Goal: Task Accomplishment & Management: Use online tool/utility

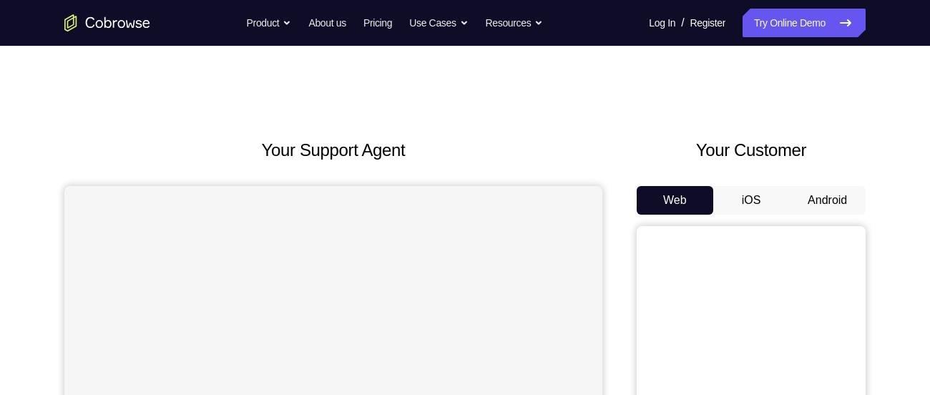
click at [844, 203] on button "Android" at bounding box center [827, 200] width 77 height 29
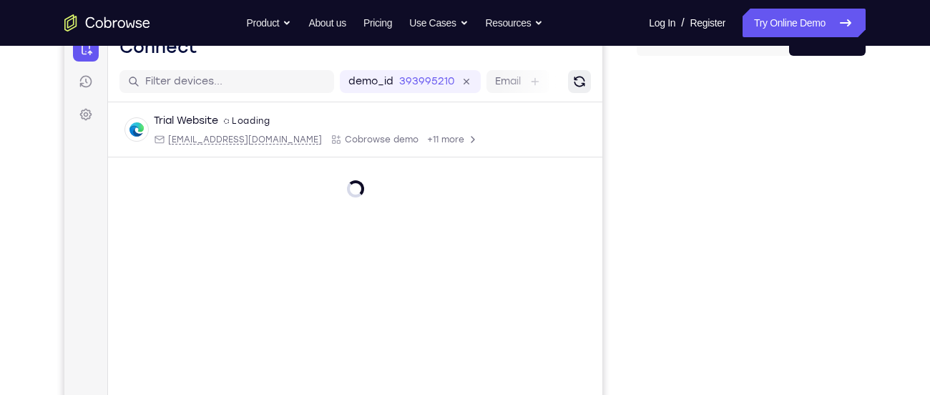
click at [568, 74] on button "Refresh" at bounding box center [579, 81] width 23 height 23
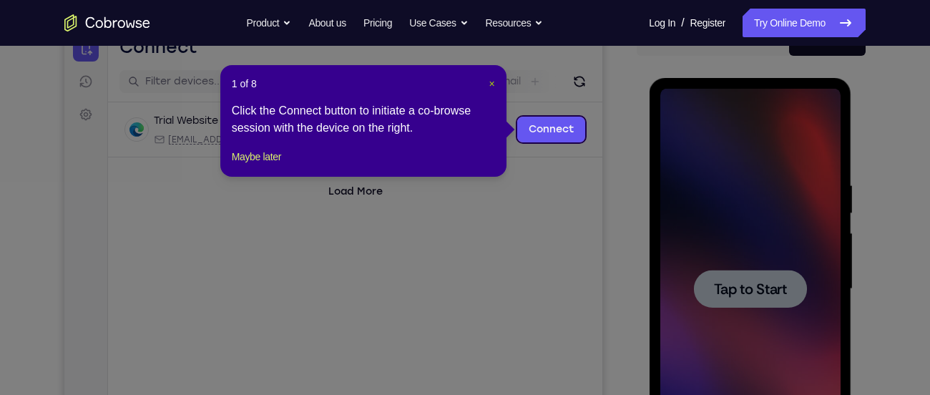
click at [489, 86] on span "×" at bounding box center [492, 83] width 6 height 11
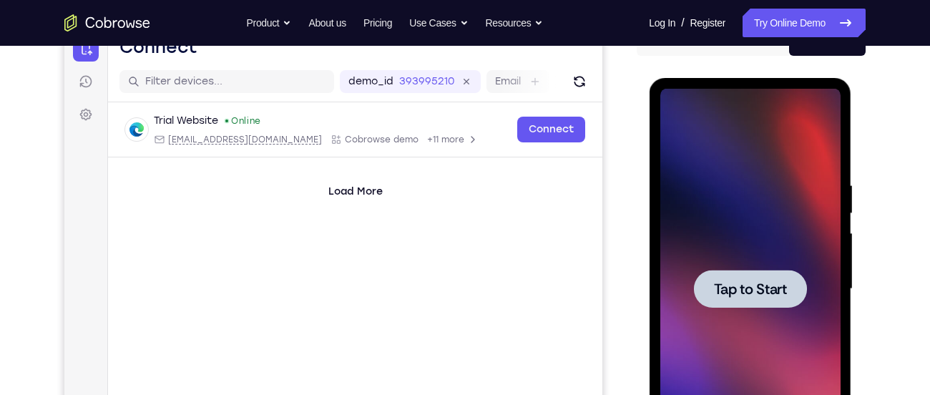
click at [775, 283] on span "Tap to Start" at bounding box center [749, 289] width 73 height 14
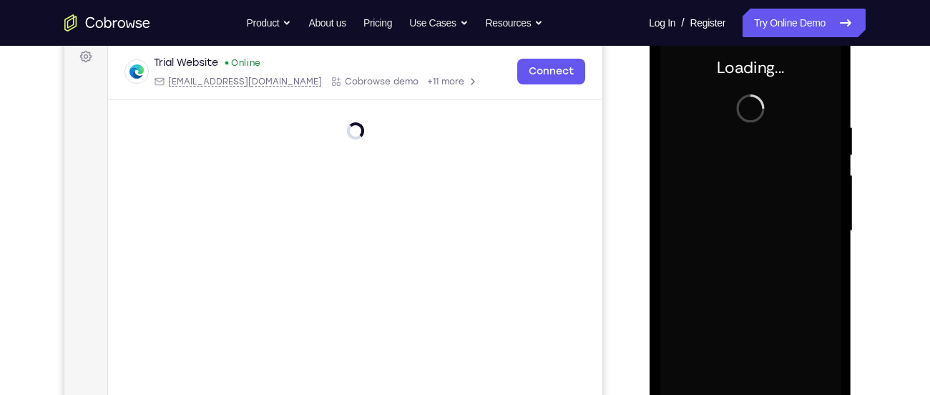
scroll to position [217, 0]
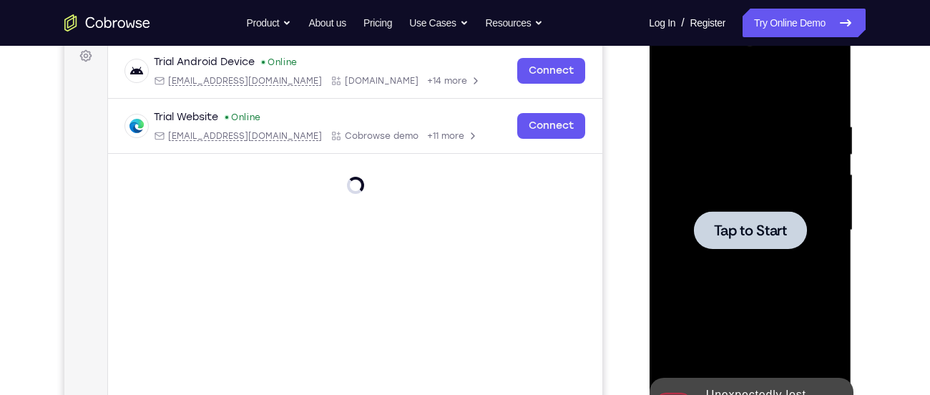
click at [703, 161] on div at bounding box center [750, 230] width 180 height 401
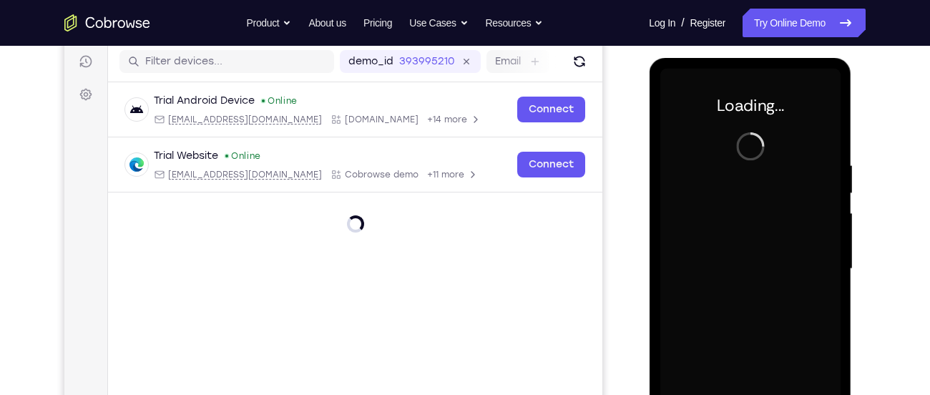
scroll to position [177, 0]
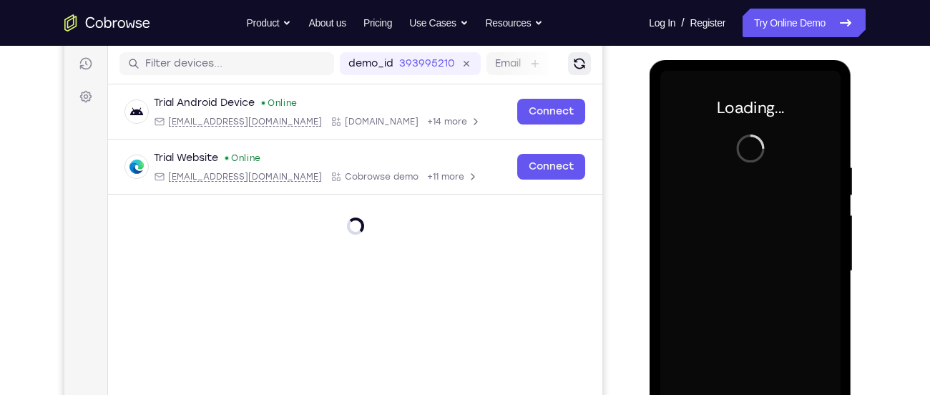
click at [587, 72] on button "Refresh" at bounding box center [579, 63] width 23 height 23
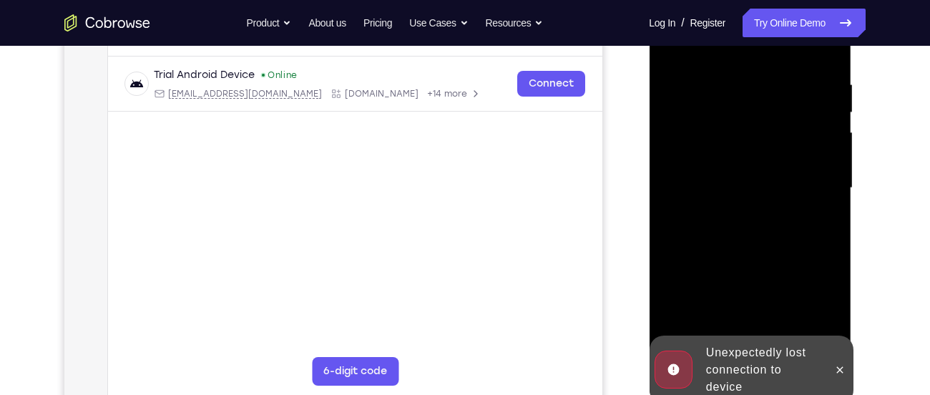
scroll to position [260, 0]
click at [839, 377] on button at bounding box center [839, 369] width 23 height 23
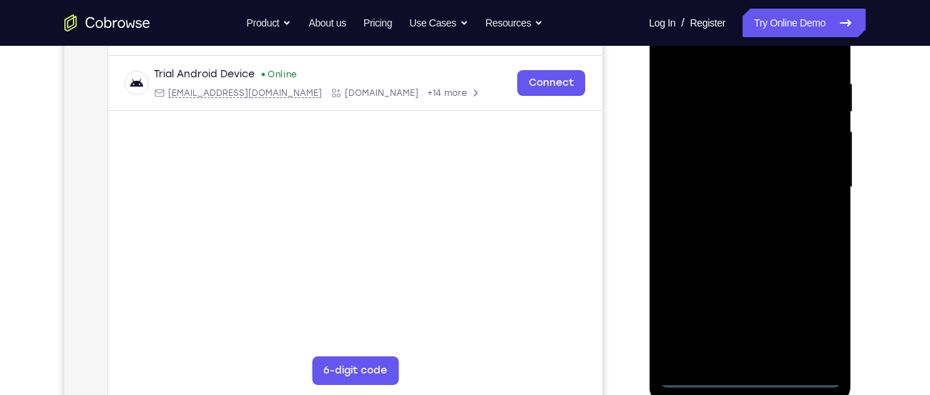
click at [745, 381] on div at bounding box center [750, 187] width 180 height 401
click at [821, 322] on div at bounding box center [750, 187] width 180 height 401
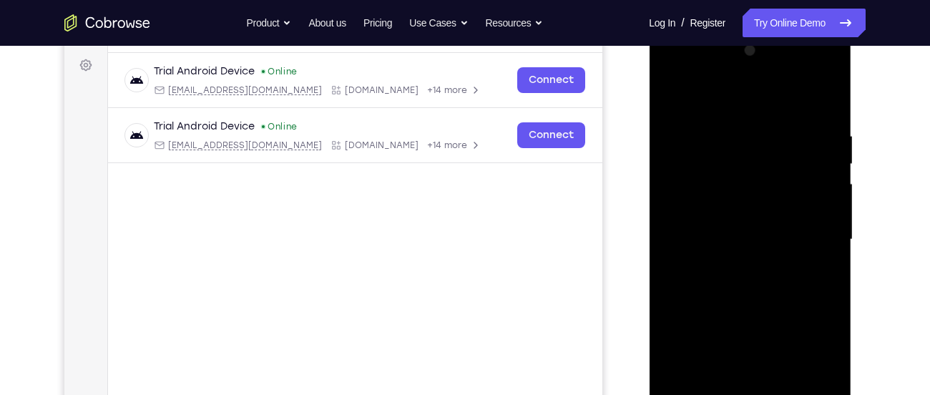
scroll to position [205, 0]
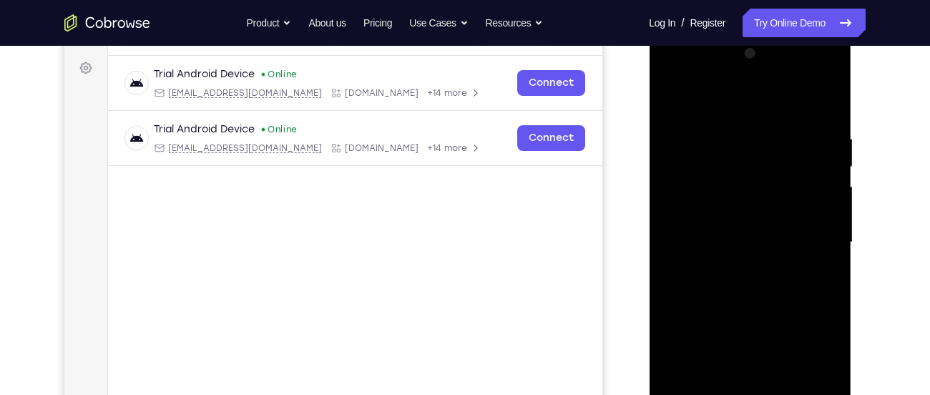
click at [721, 102] on div at bounding box center [750, 242] width 180 height 401
click at [685, 205] on div at bounding box center [750, 242] width 180 height 401
click at [705, 244] on div at bounding box center [750, 242] width 180 height 401
click at [705, 235] on div at bounding box center [750, 242] width 180 height 401
click at [737, 262] on div at bounding box center [750, 242] width 180 height 401
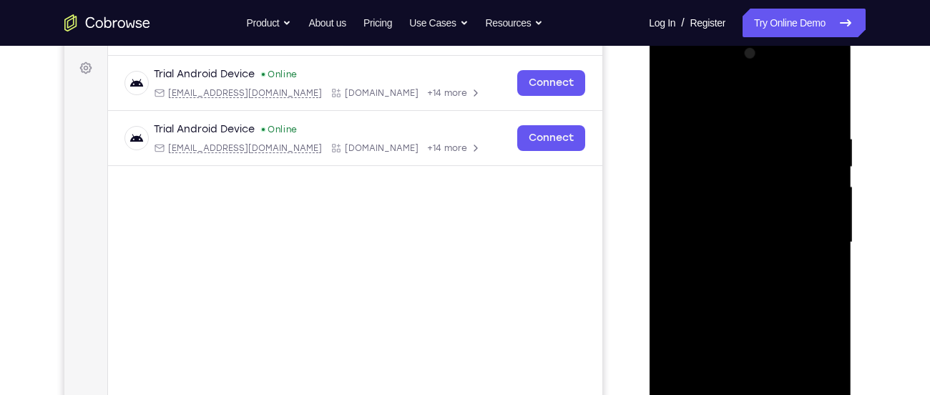
drag, startPoint x: 713, startPoint y: 300, endPoint x: 735, endPoint y: 188, distance: 113.7
click at [735, 188] on div at bounding box center [750, 242] width 180 height 401
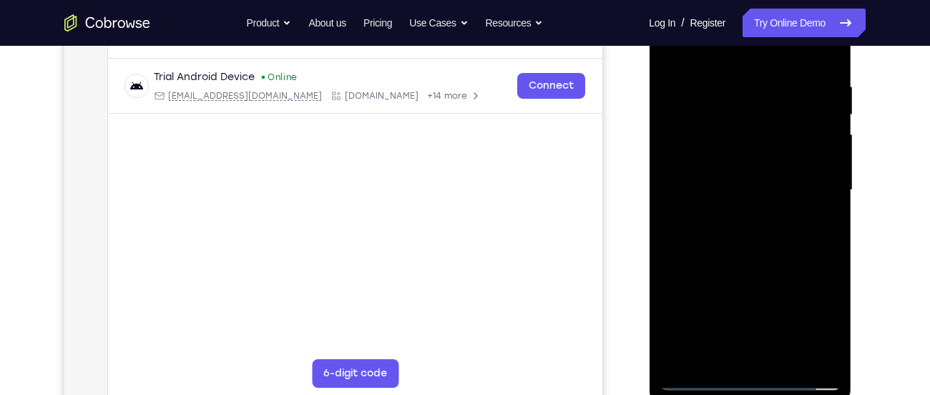
scroll to position [271, 0]
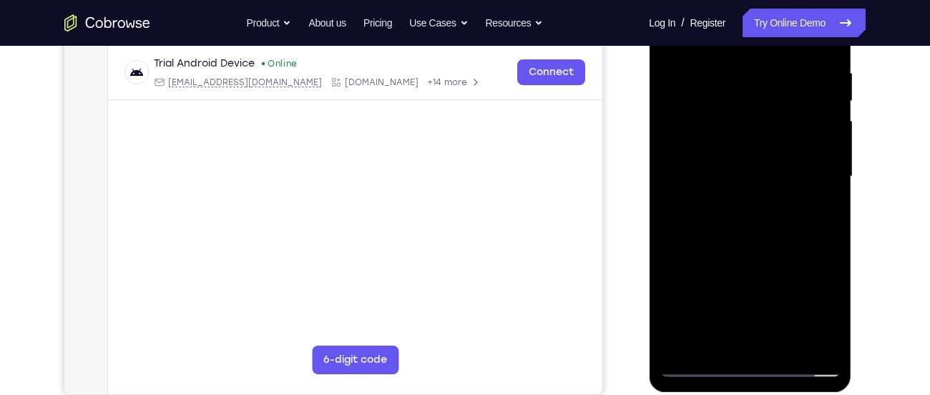
drag, startPoint x: 685, startPoint y: 245, endPoint x: 695, endPoint y: 155, distance: 91.3
click at [695, 155] on div at bounding box center [750, 176] width 180 height 401
click at [697, 338] on div at bounding box center [750, 176] width 180 height 401
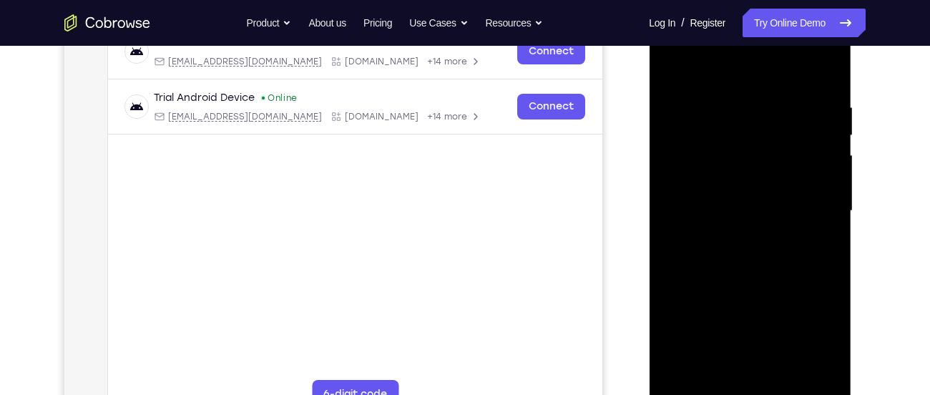
click at [826, 49] on div at bounding box center [750, 211] width 180 height 401
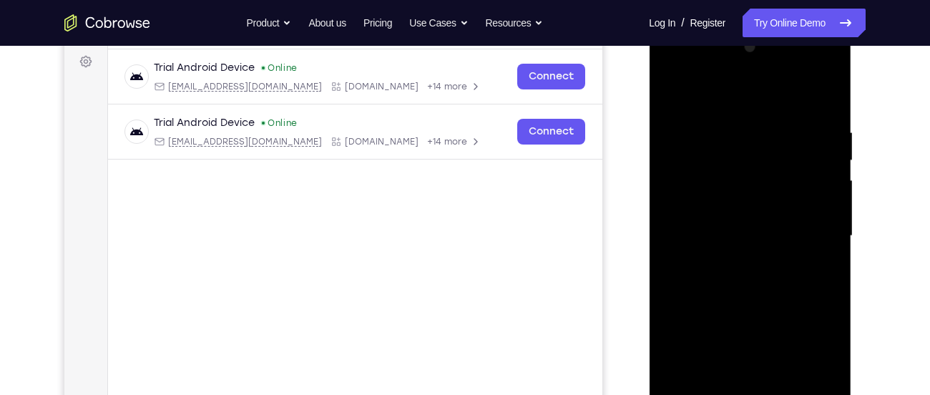
scroll to position [210, 0]
click at [828, 68] on div at bounding box center [750, 237] width 180 height 401
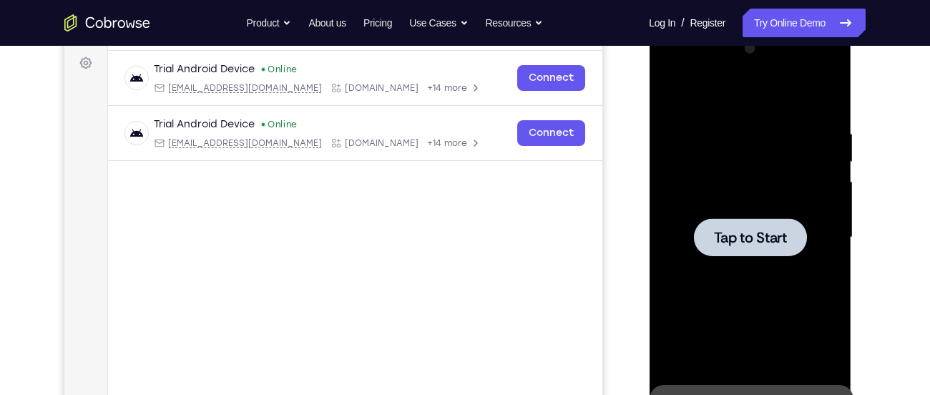
click at [737, 92] on div at bounding box center [750, 237] width 180 height 401
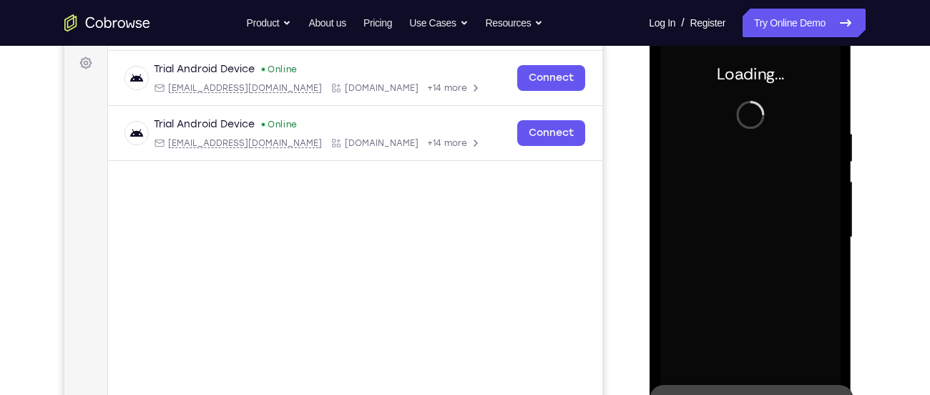
scroll to position [178, 0]
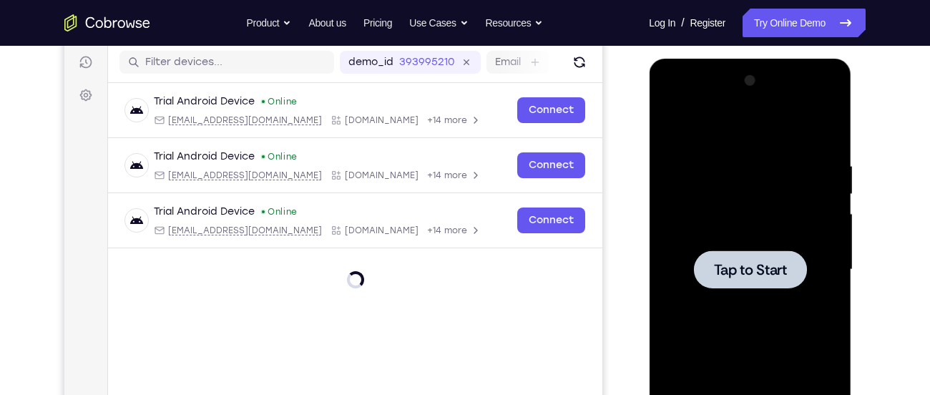
click at [797, 147] on div at bounding box center [750, 269] width 180 height 401
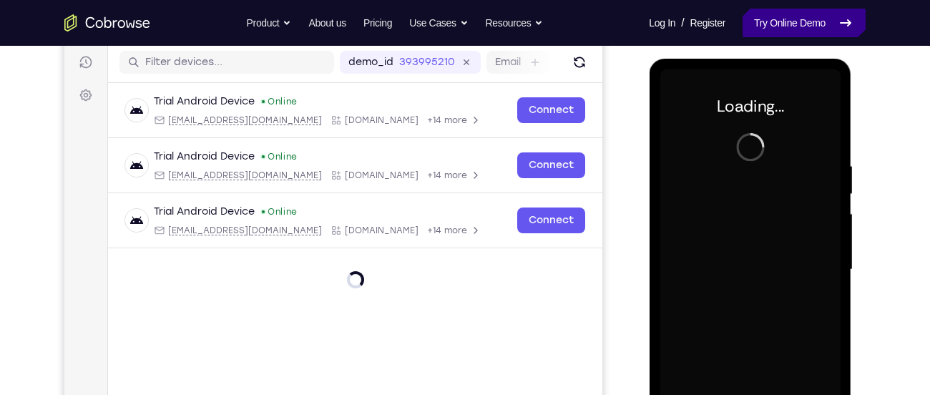
click at [793, 30] on link "Try Online Demo" at bounding box center [804, 23] width 123 height 29
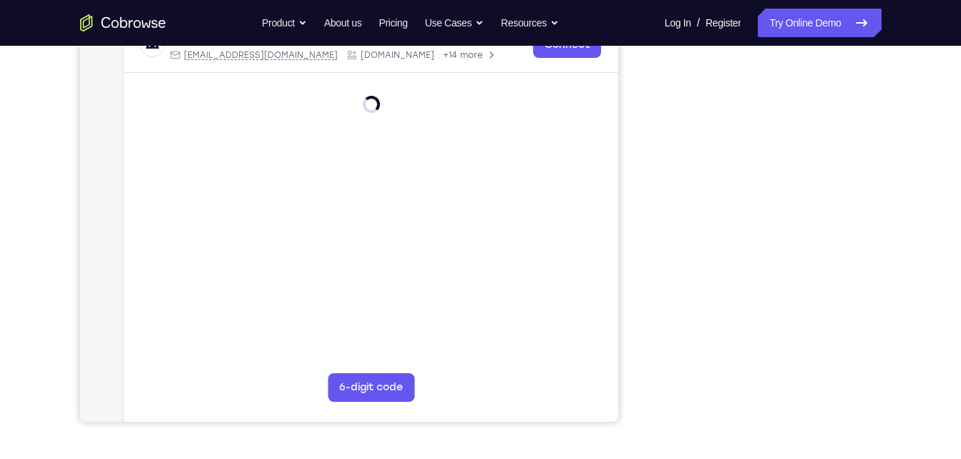
scroll to position [244, 0]
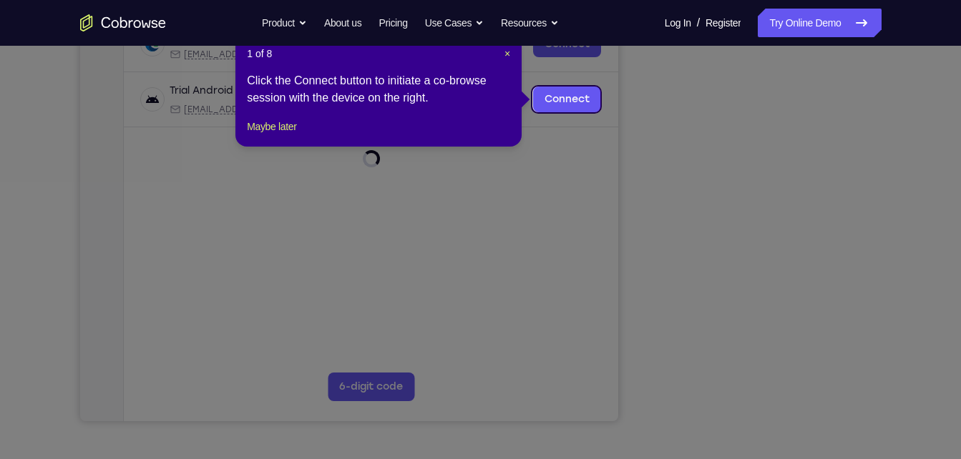
click at [831, 343] on icon at bounding box center [486, 229] width 972 height 459
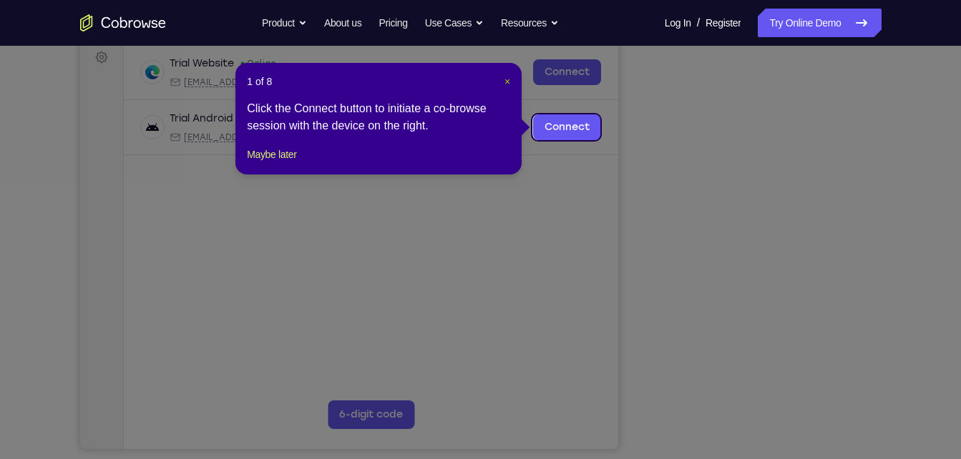
click at [507, 83] on span "×" at bounding box center [507, 81] width 6 height 11
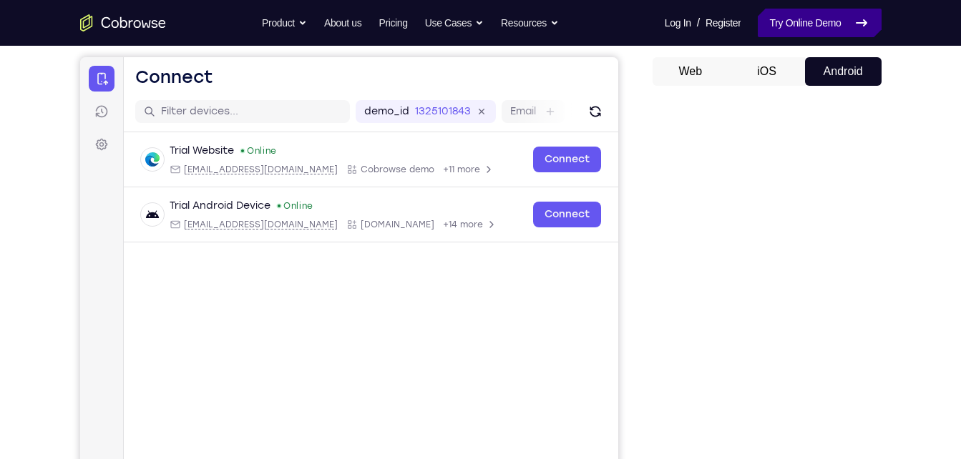
scroll to position [128, 0]
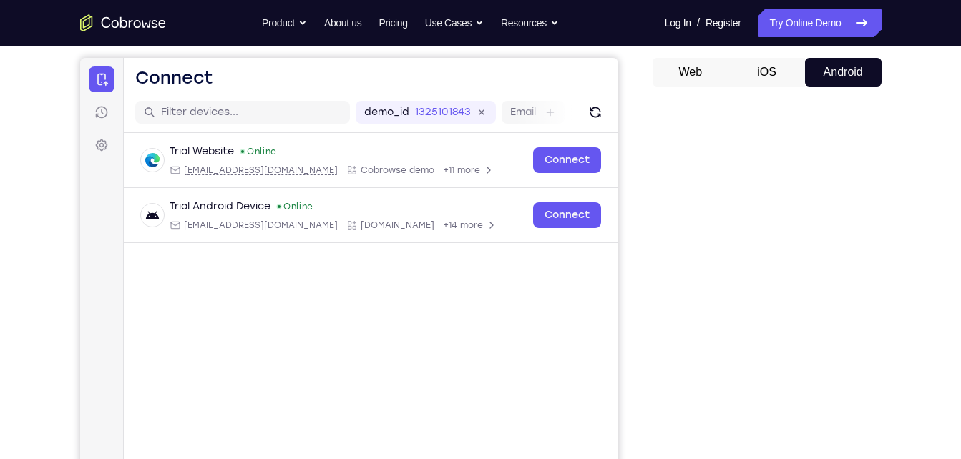
click at [824, 65] on button "Android" at bounding box center [843, 72] width 77 height 29
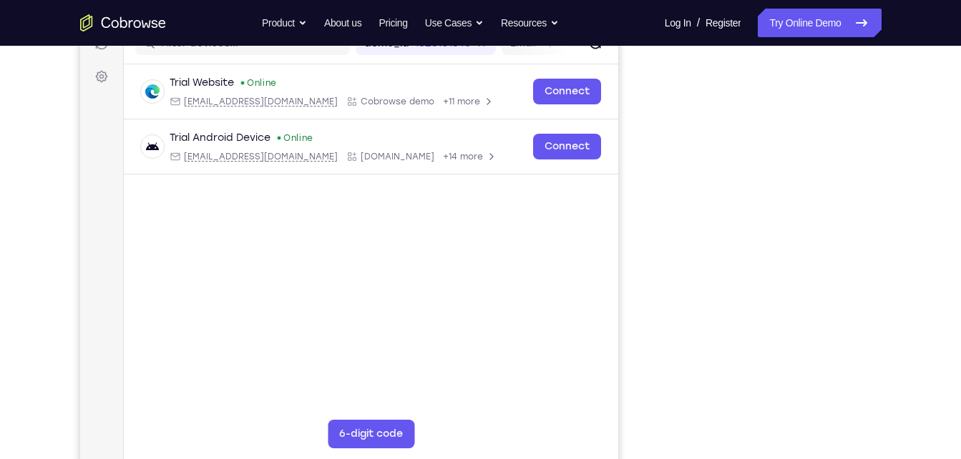
scroll to position [200, 0]
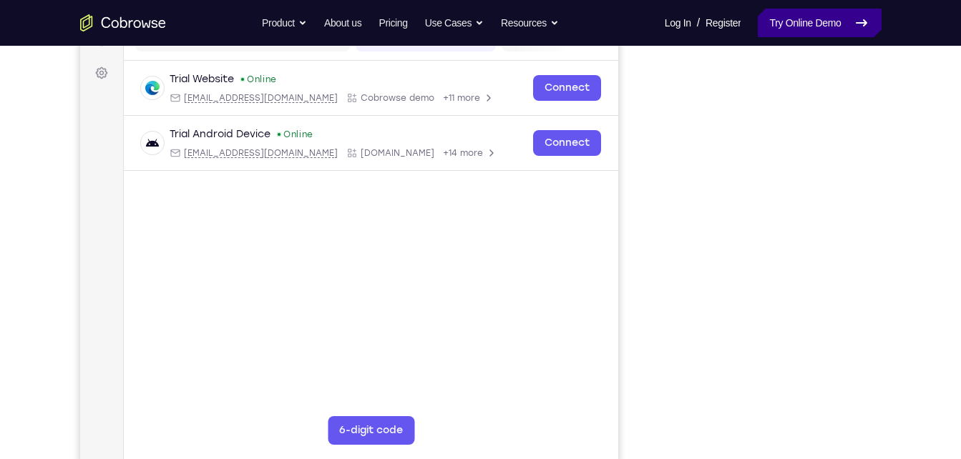
click at [826, 27] on link "Try Online Demo" at bounding box center [819, 23] width 123 height 29
click at [798, 13] on link "Try Online Demo" at bounding box center [819, 23] width 123 height 29
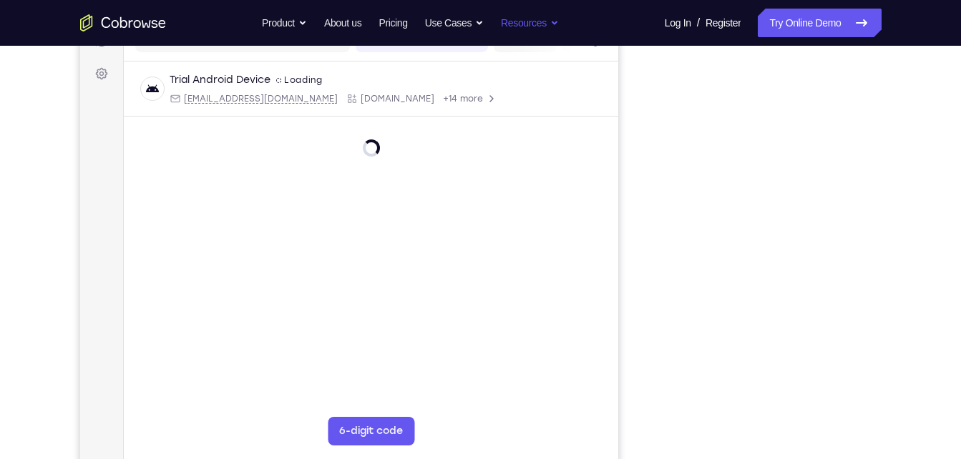
scroll to position [196, 0]
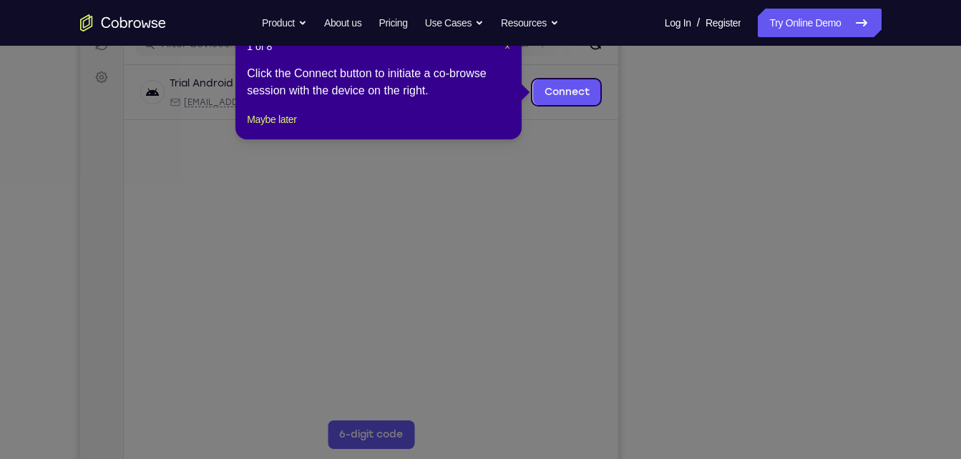
click at [504, 48] on span "×" at bounding box center [507, 46] width 6 height 11
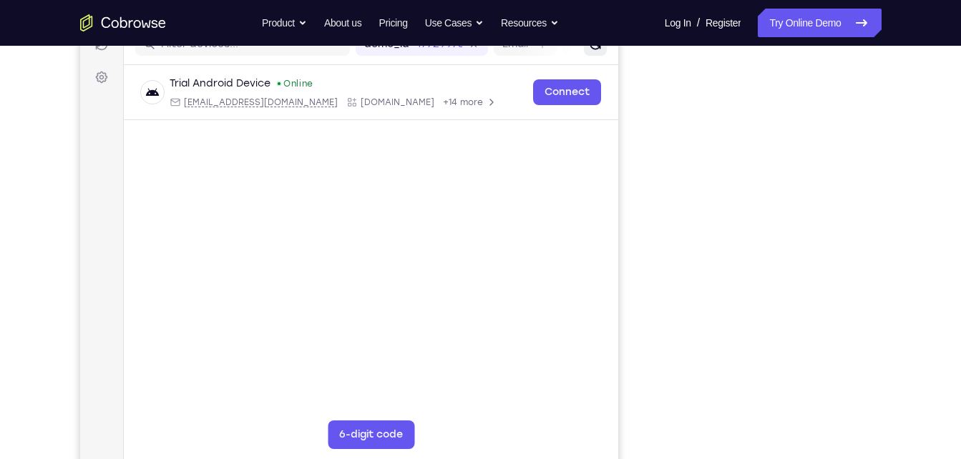
click at [584, 49] on button "Refresh" at bounding box center [594, 44] width 23 height 23
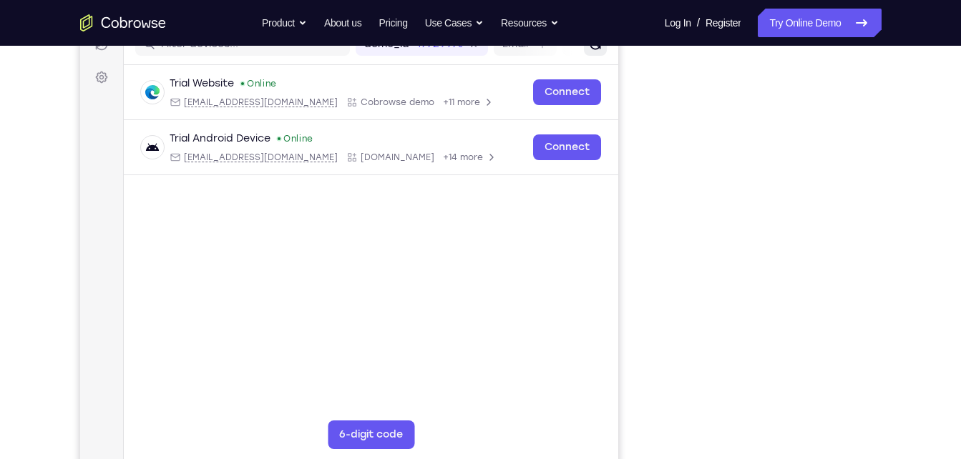
click at [598, 53] on button "Refresh" at bounding box center [594, 44] width 23 height 23
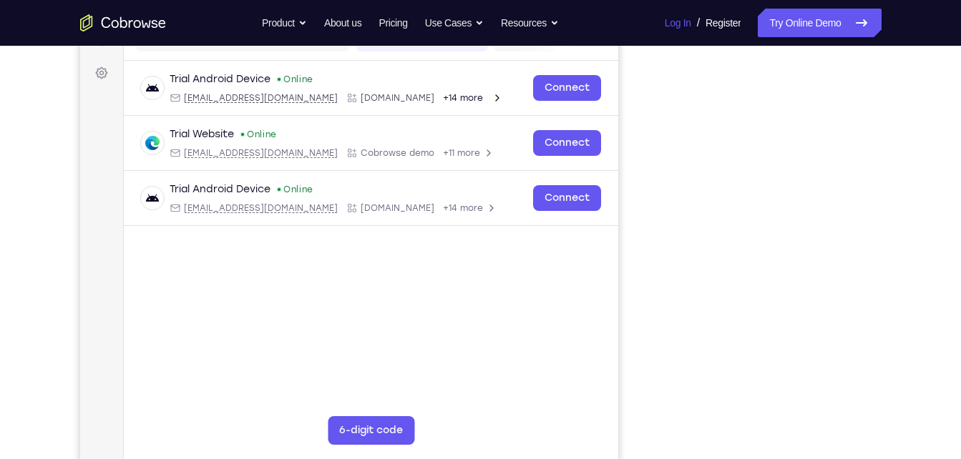
scroll to position [201, 0]
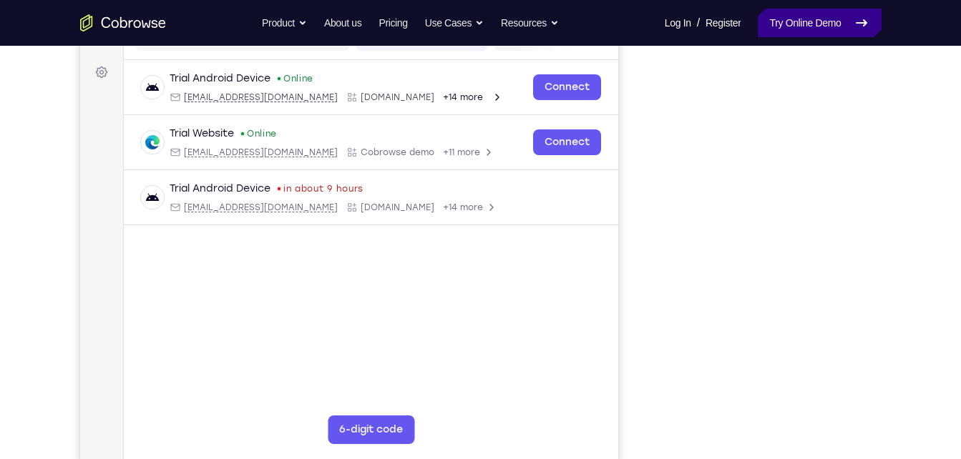
click at [792, 23] on link "Try Online Demo" at bounding box center [819, 23] width 123 height 29
